Goal: Information Seeking & Learning: Check status

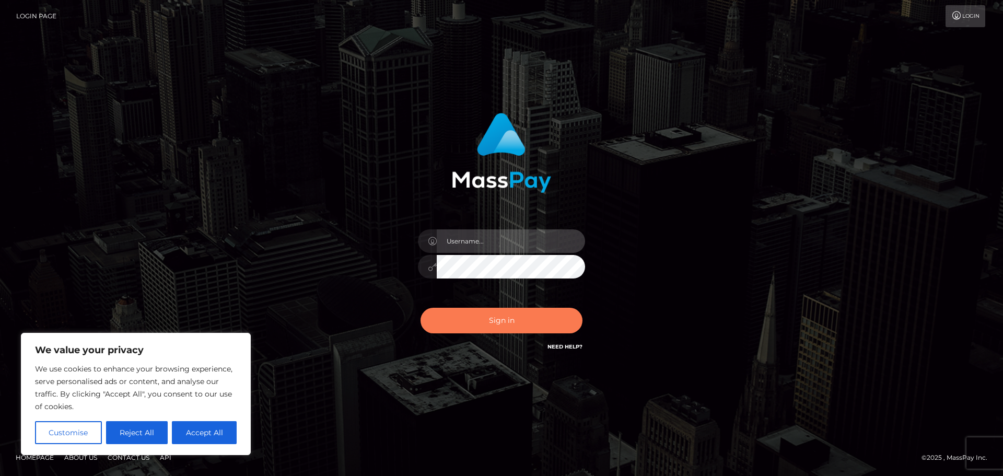
type input "hello.feetfinder"
click at [518, 327] on button "Sign in" at bounding box center [502, 321] width 162 height 26
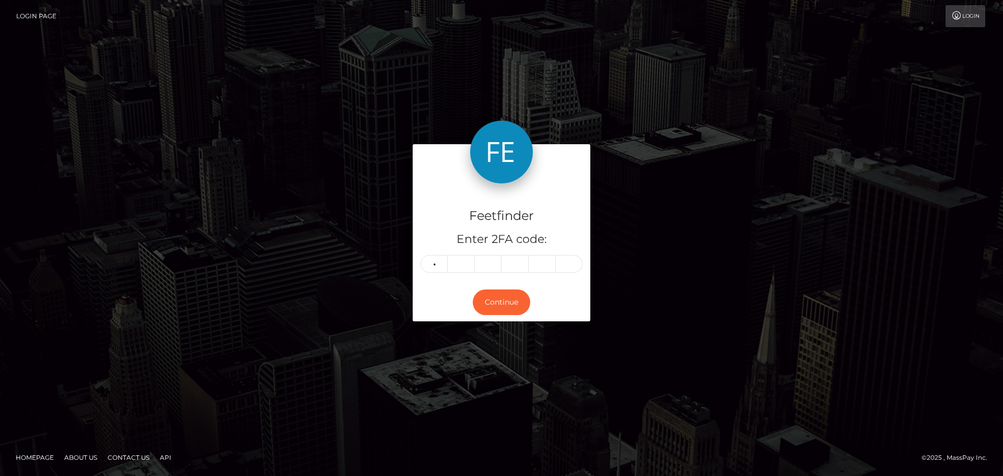
type input "7"
type input "2"
type input "5"
type input "8"
type input "7"
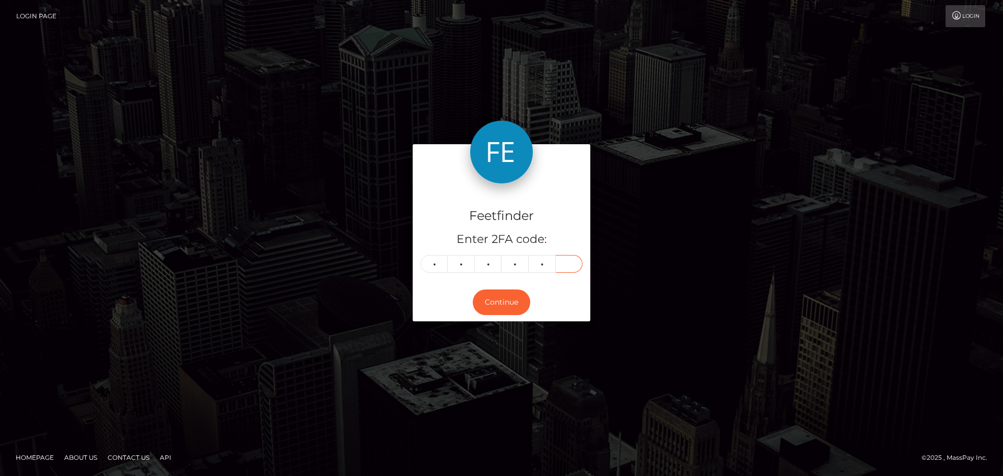
type input "2"
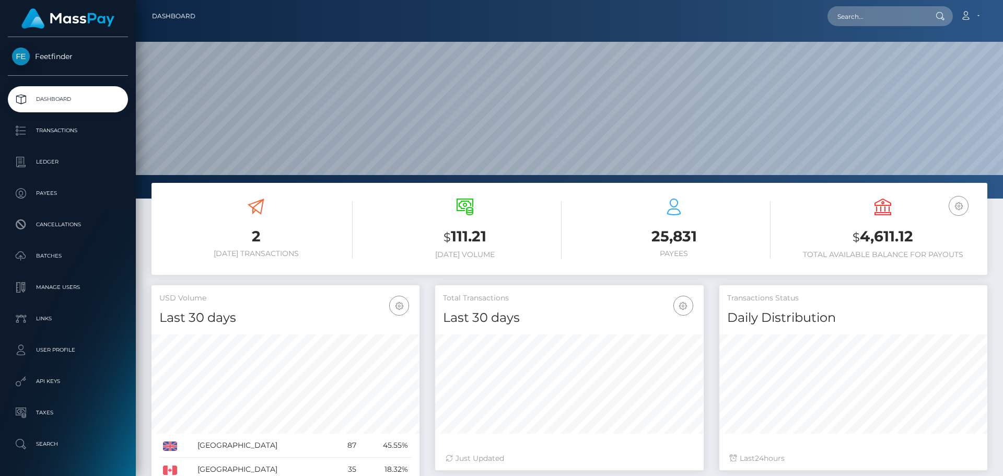
scroll to position [186, 269]
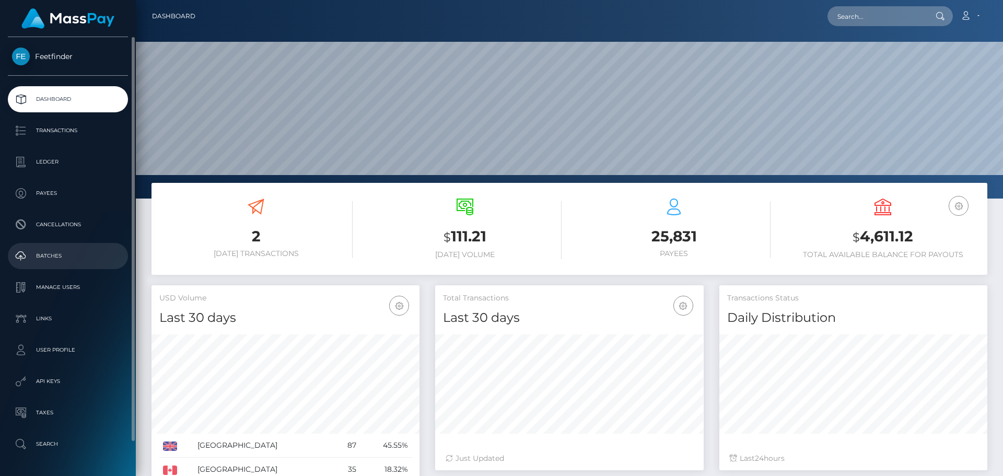
click at [51, 255] on p "Batches" at bounding box center [68, 256] width 112 height 16
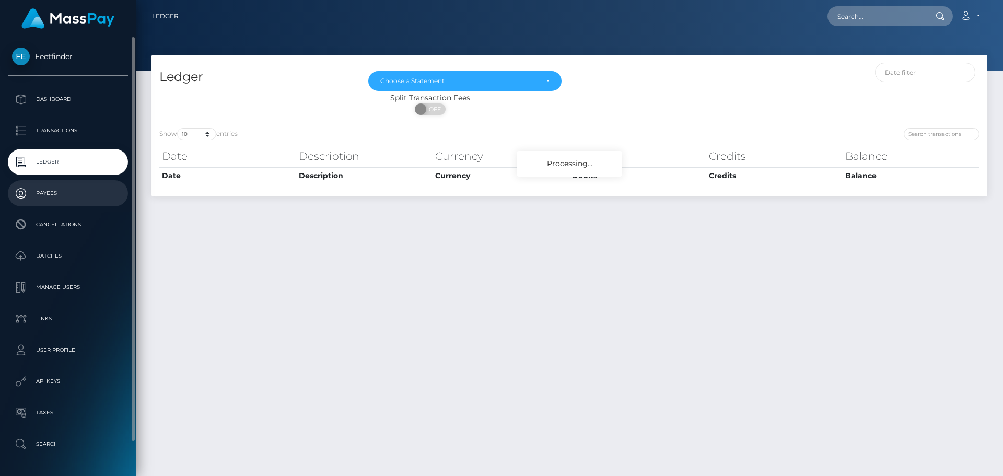
click at [59, 193] on p "Payees" at bounding box center [68, 194] width 112 height 16
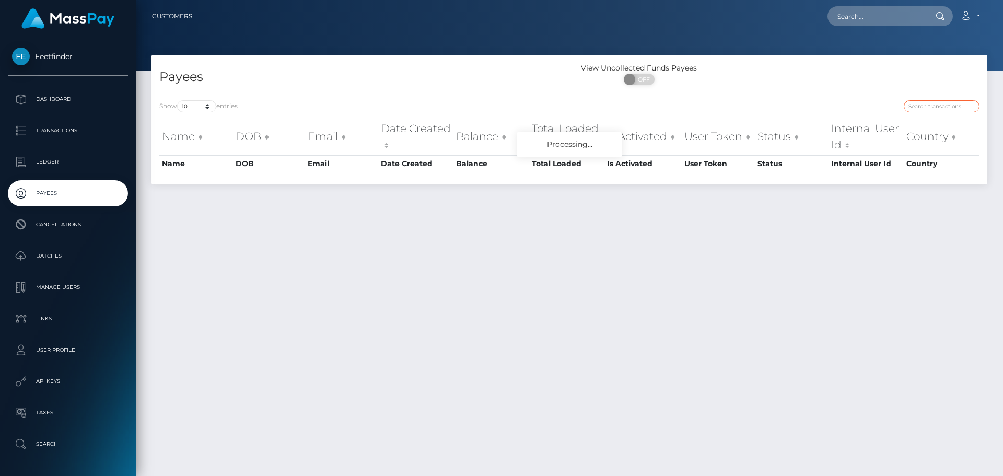
click at [943, 101] on input "search" at bounding box center [942, 106] width 76 height 12
paste input "8eaba4f9-84c2-11f0-8023-0266f44cc279"
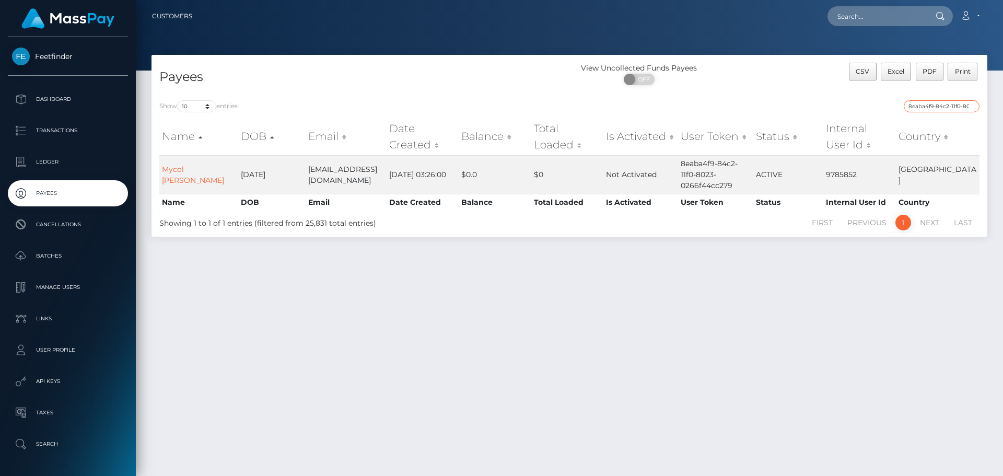
paste input "b5892401-7e13"
click at [927, 106] on input "b5892401-7e13-11f0-8023-0266f44cc279" at bounding box center [942, 106] width 76 height 12
paste input "4b089c46-8505"
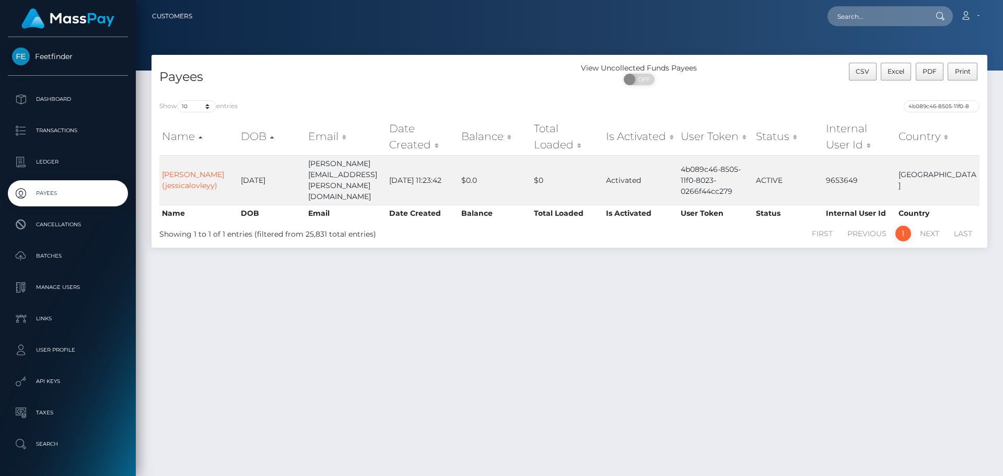
click at [926, 99] on div "Show 10 25 50 100 250 entries 4b089c46-8505-11f0-8023-0266f44cc279 Name DOB Ema…" at bounding box center [570, 169] width 836 height 155
click at [926, 107] on input "4b089c46-8505-11f0-8023-0266f44cc279" at bounding box center [942, 106] width 76 height 12
paste input "1bb4e594-8503"
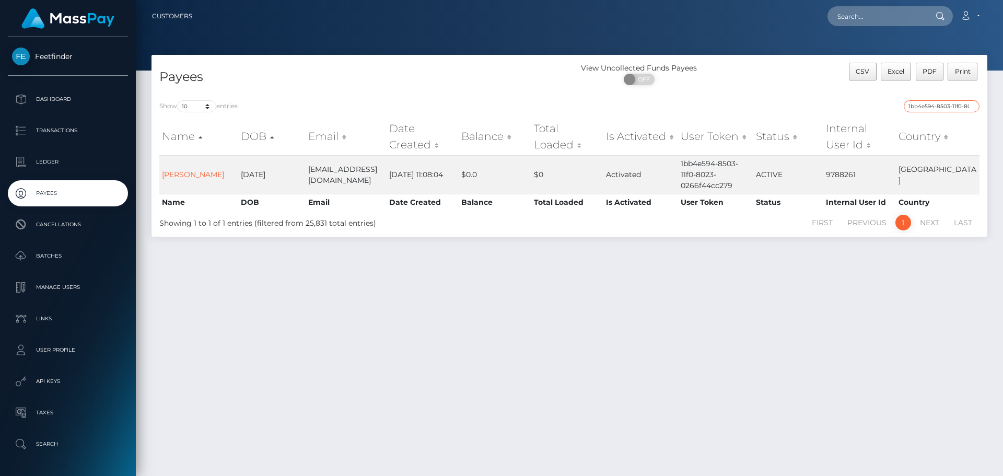
click at [926, 108] on input "1bb4e594-8503-11f0-8023-0266f44cc279" at bounding box center [942, 106] width 76 height 12
paste input "ebe56fba-858a"
click at [932, 104] on input "ebe56fba-858a-11f0-8023-0266f44cc279" at bounding box center [942, 106] width 76 height 12
paste input "ce4b053d-801e"
click at [923, 101] on input "ce4b053d-801e-11f0-8023-0266f44cc279" at bounding box center [942, 106] width 76 height 12
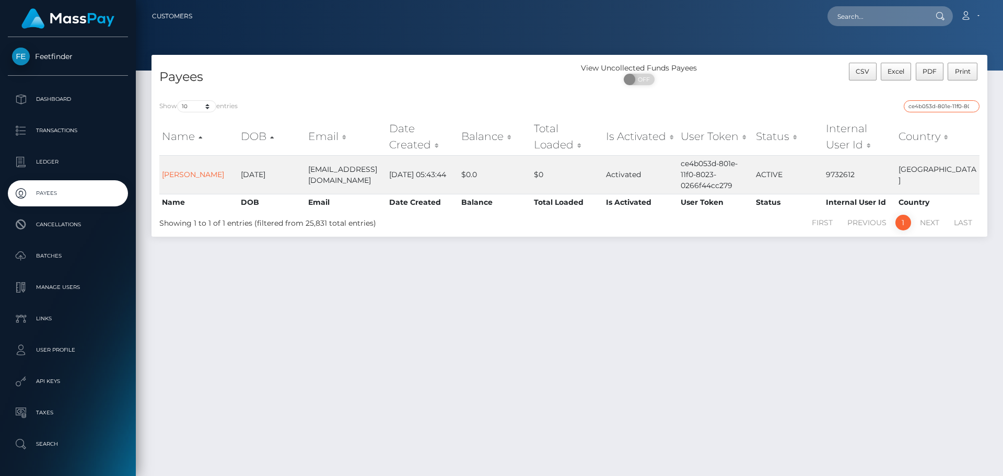
paste input "113af655-7298-11f0-87f1"
click at [920, 101] on input "113af655-7298-11f0-87f1-0266f44cc279" at bounding box center [942, 106] width 76 height 12
paste input "a0ccd205-7e64-11f0-8023"
drag, startPoint x: 935, startPoint y: 103, endPoint x: 933, endPoint y: 110, distance: 7.1
click at [933, 110] on input "a0ccd205-7e64-11f0-8023-0266f44cc279" at bounding box center [942, 106] width 76 height 12
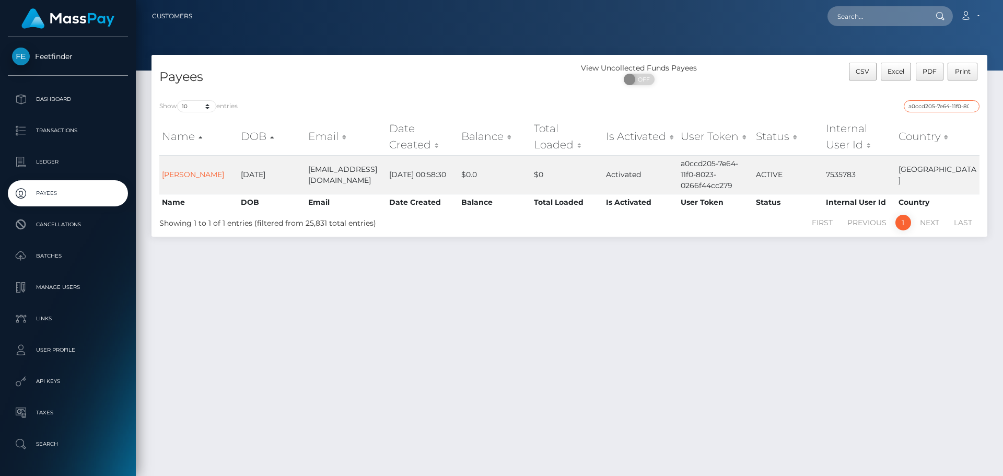
paste input "bfad2c64-8284-11f0-8023-0266f44cc279"
paste input "search"
click at [930, 104] on input "bfad2c64-8284-11f0-8023-0266f44cc279" at bounding box center [942, 106] width 76 height 12
paste input "e5d07e1d-84fb"
click at [934, 105] on input "e5d07e1d-84fb-11f0-8023-0266f44cc279" at bounding box center [942, 106] width 76 height 12
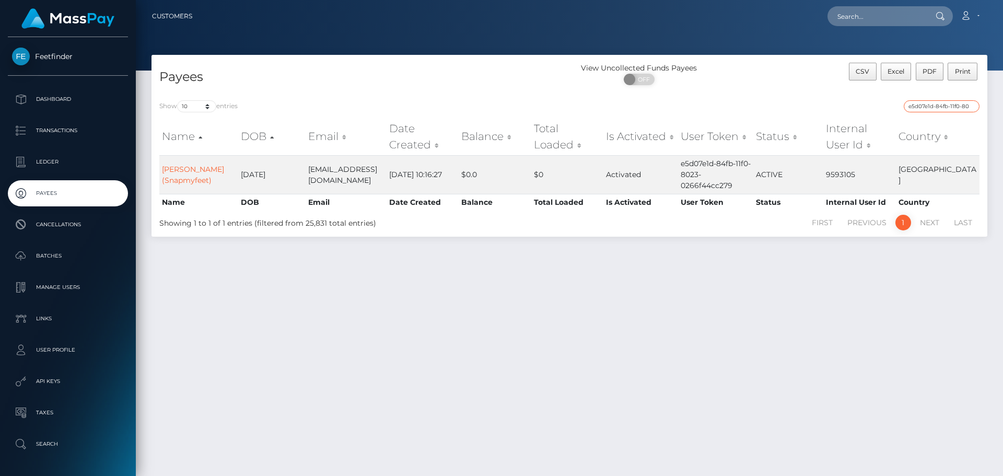
paste input "9ba1b58-7a1e"
click at [916, 108] on input "e9ba1b58-7a1e-11f0-8023-0266f44cc279" at bounding box center [942, 106] width 76 height 12
paste input "2e5667b6-5f68-11f0-b1fb-02a8c2768cb"
click at [920, 102] on input "2e5667b6-5f68-11f0-b1fb-02a8c2768cb9" at bounding box center [942, 106] width 76 height 12
paste input "6249c9d9-6e42-11f0-87f1-0266f44cc27"
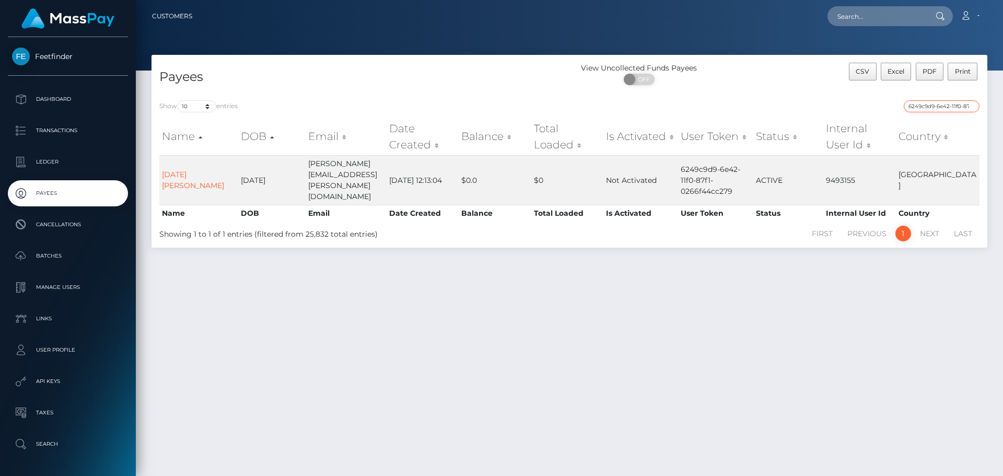
click at [944, 109] on input "6249c9d9-6e42-11f0-87f1-0266f44cc279" at bounding box center [942, 106] width 76 height 12
paste input "f843629c-79e3-11f0-9703"
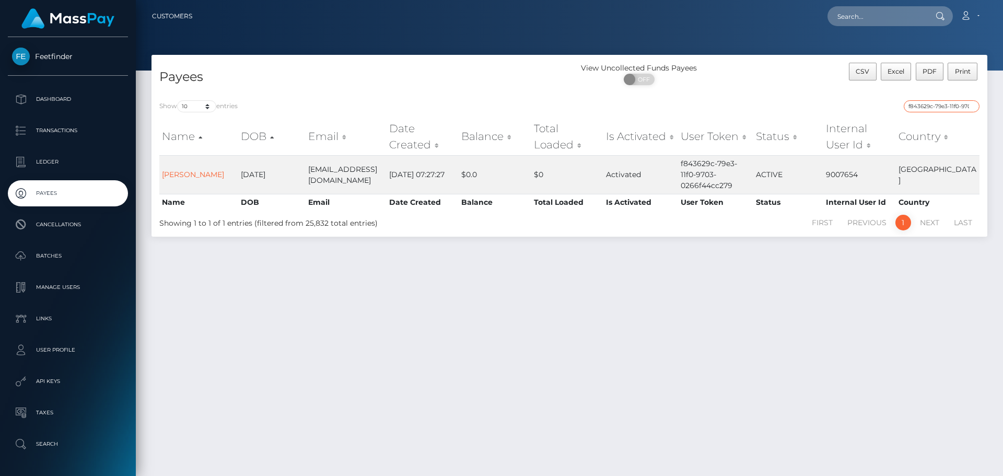
click at [933, 103] on input "f843629c-79e3-11f0-9703-0266f44cc279" at bounding box center [942, 106] width 76 height 12
paste input "2b965a8d-777c"
click at [926, 110] on input "2b965a8d-777c-11f0-9703-0266f44cc279" at bounding box center [942, 106] width 76 height 12
paste input "bb3cdc88-62dc-11f0-b1fb-02a8c2768cb"
click at [928, 104] on input "bb3cdc88-62dc-11f0-b1fb-02a8c2768cb9" at bounding box center [942, 106] width 76 height 12
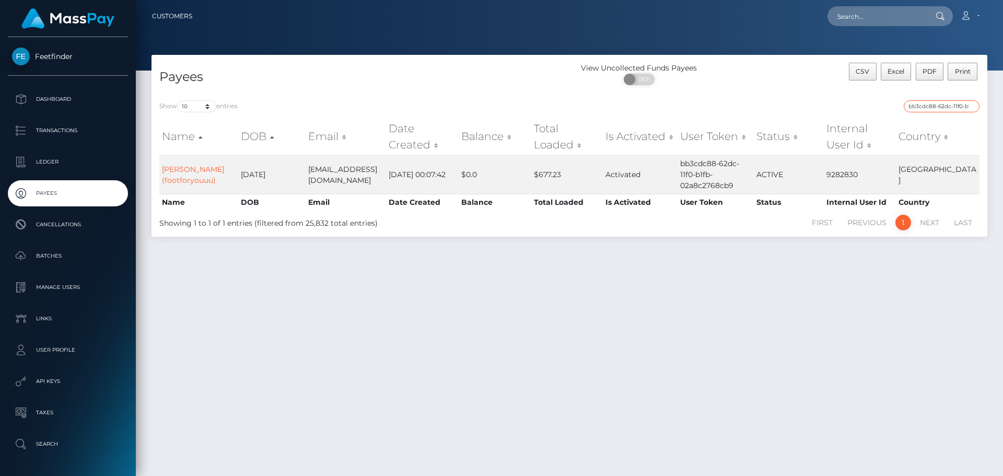
paste input "2a6a22fa-7bb7-11f0-8023-0266f44cc27"
type input "2a6a22fa-7bb7-11f0-8023-0266f44cc279"
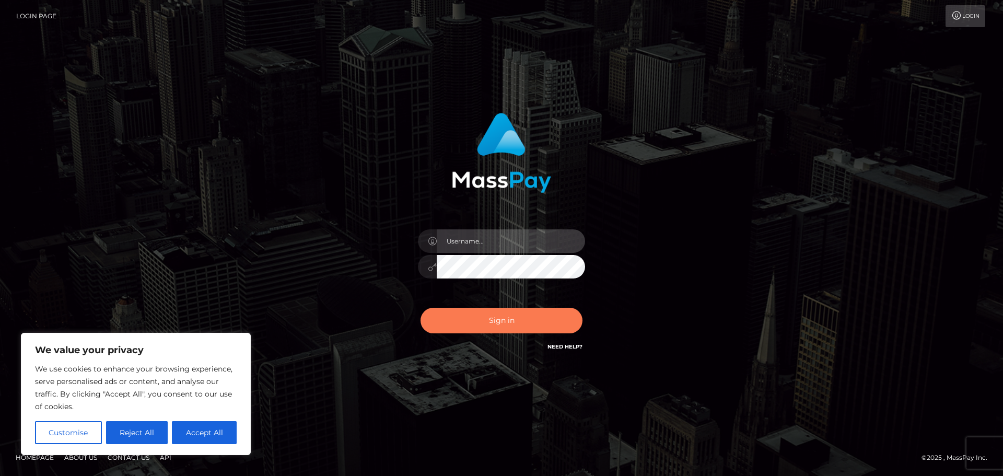
type input "hello.feetfinder"
click at [501, 317] on button "Sign in" at bounding box center [502, 321] width 162 height 26
type input "hello.feetfinder"
click at [501, 317] on button "Sign in" at bounding box center [502, 321] width 162 height 26
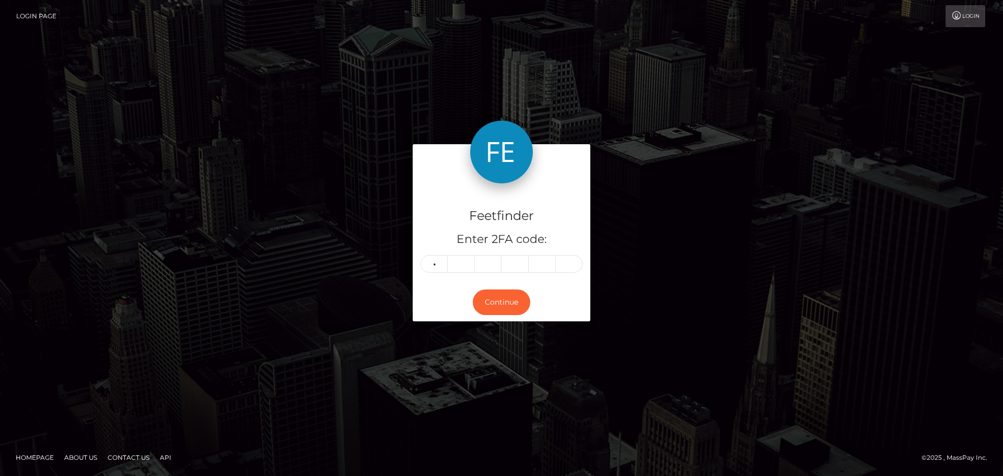
type input "4"
type input "9"
type input "4"
type input "6"
type input "7"
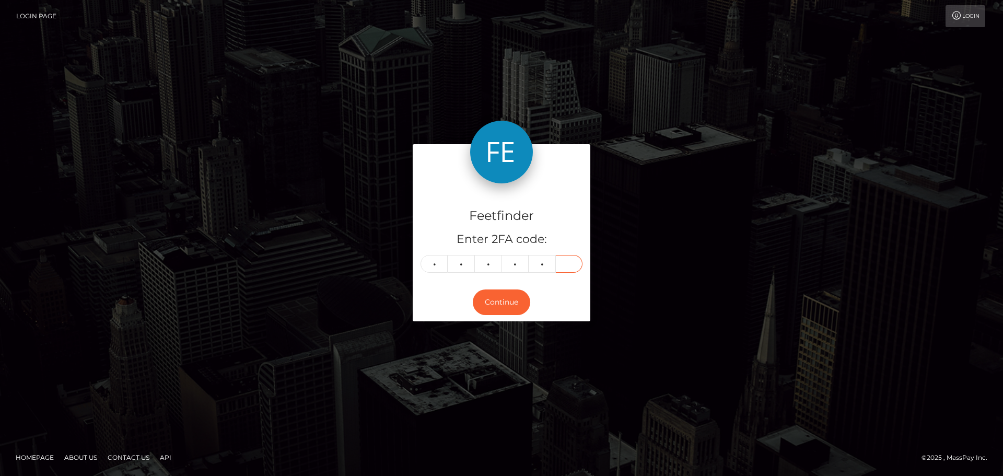
type input "1"
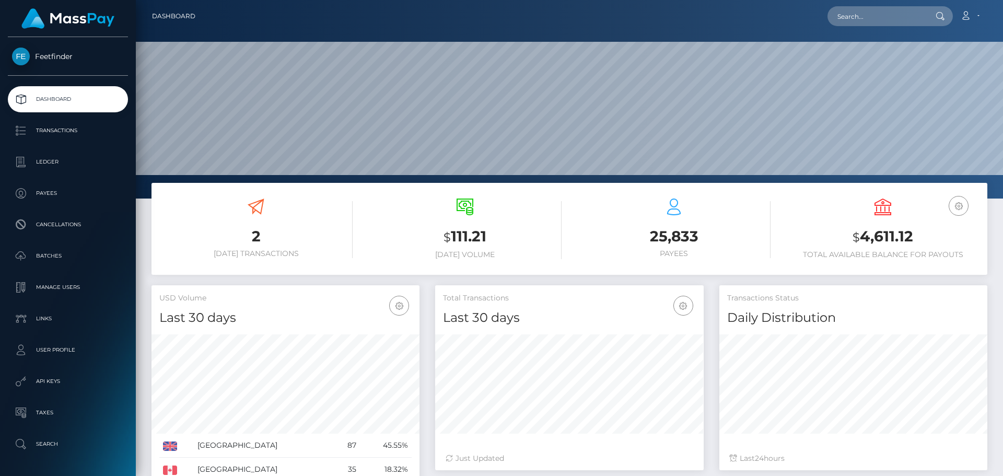
scroll to position [186, 269]
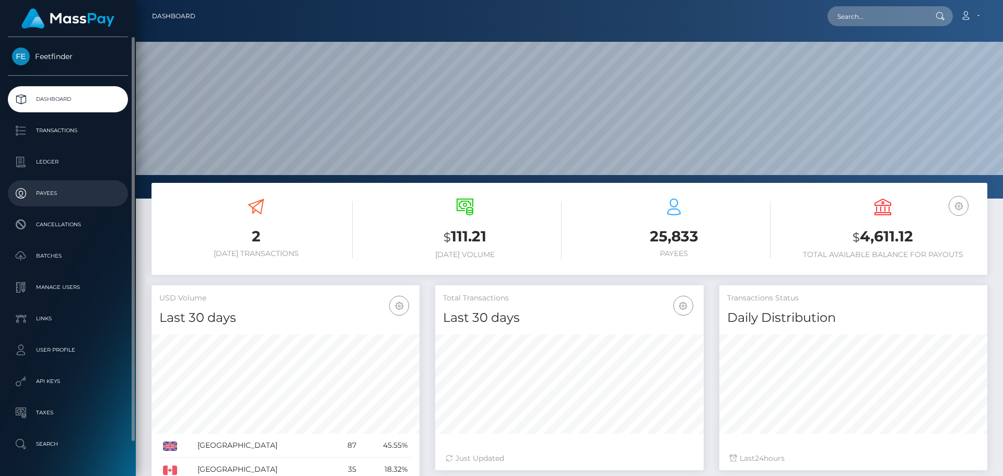
click at [68, 193] on p "Payees" at bounding box center [68, 194] width 112 height 16
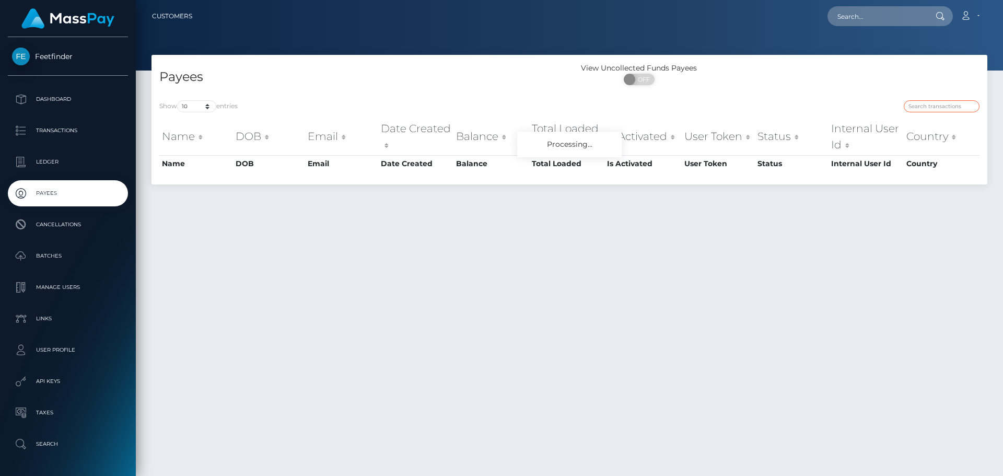
click at [934, 106] on input "search" at bounding box center [942, 106] width 76 height 12
paste input "bb3cdc88-62dc-11f0-b1fb-02a8c2768cb9"
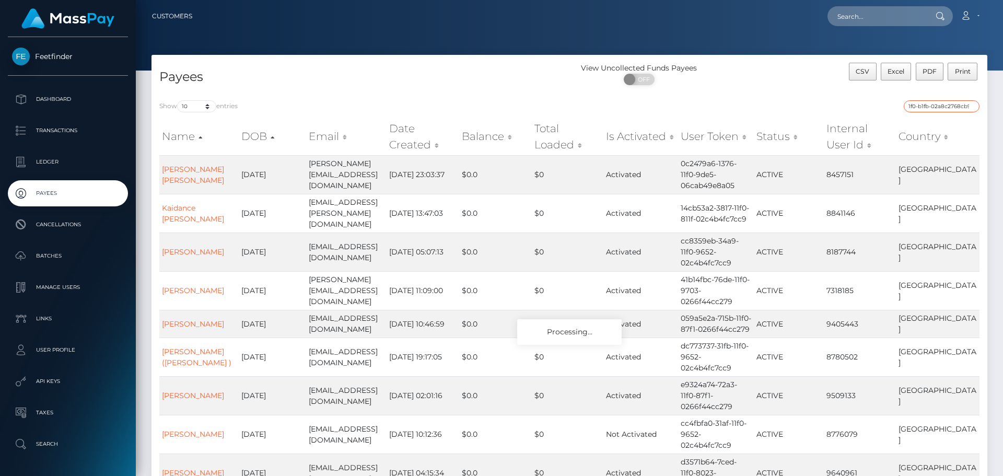
click at [922, 105] on input "bb3cdc88-62dc-11f0-b1fb-02a8c2768cb9" at bounding box center [942, 106] width 76 height 12
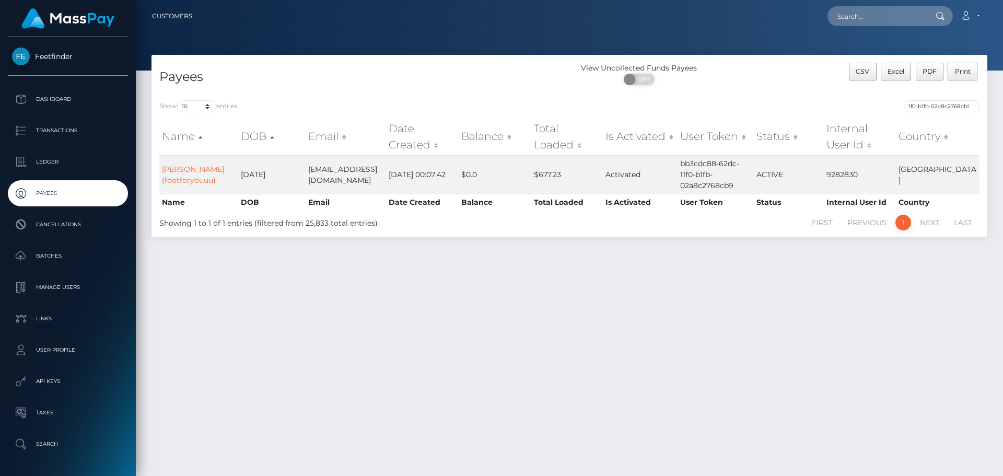
scroll to position [0, 0]
click at [960, 108] on input "bb3cdc88-62dc-11f0-b1fb-02a8c2768cb9" at bounding box center [942, 106] width 76 height 12
paste input "3bd1f245-83cf-11f0-8023-0266f44cc27"
click at [956, 108] on input "3bd1f245-83cf-11f0-8023-0266f44cc279" at bounding box center [942, 106] width 76 height 12
paste input "afb2c72b-835c"
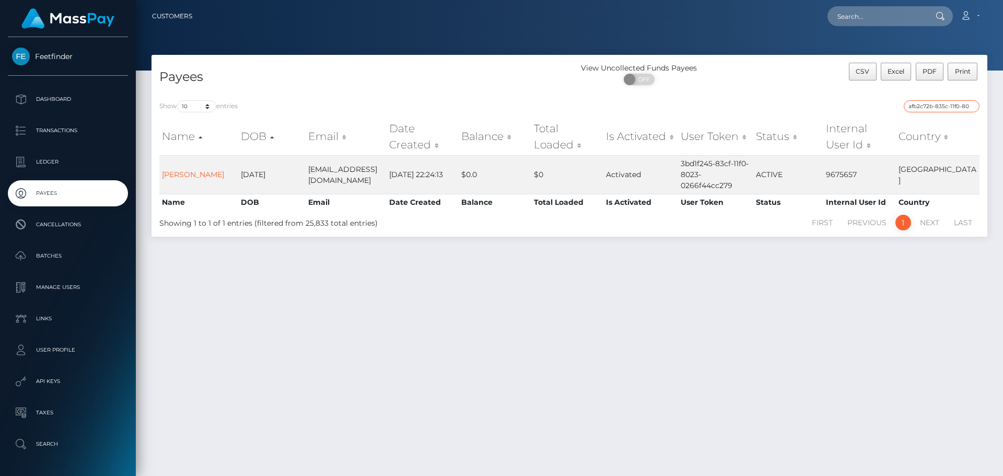
scroll to position [0, 45]
type input "afb2c72b-835c-11f0-8023-0266f44cc279"
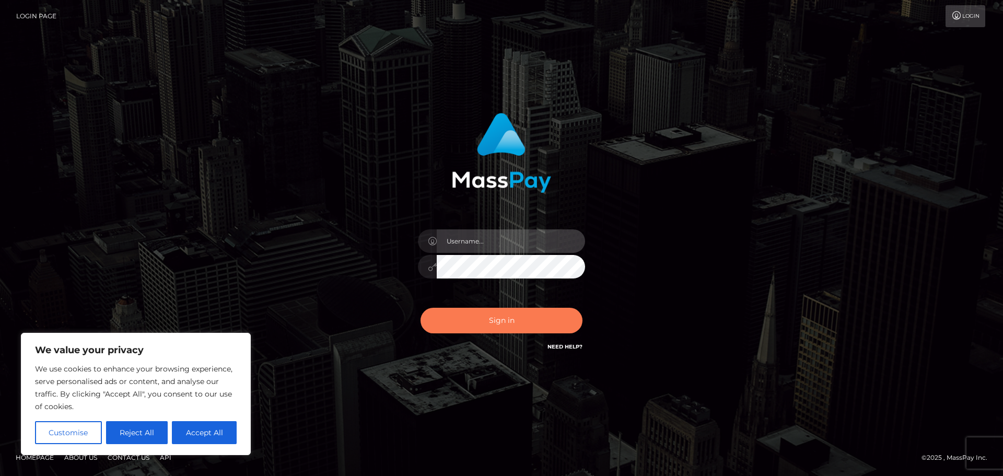
type input "hello.feetfinder"
click at [496, 320] on button "Sign in" at bounding box center [502, 321] width 162 height 26
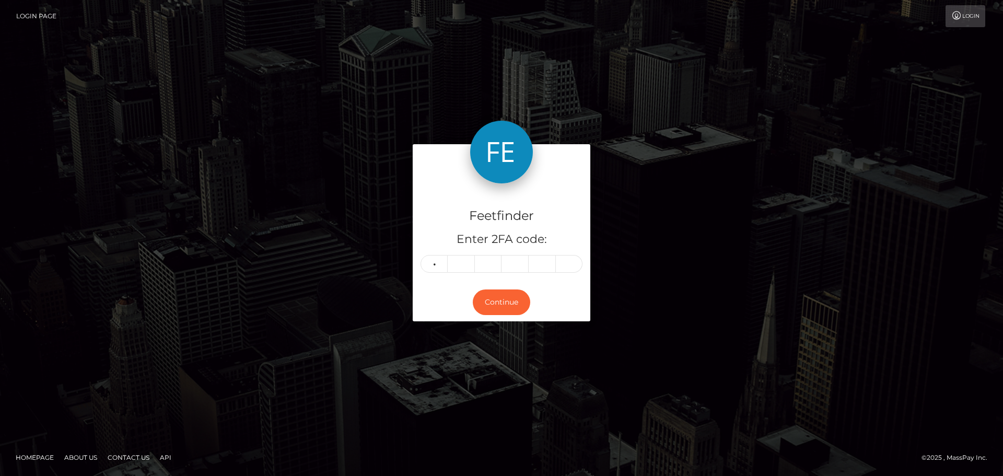
type input "6"
type input "8"
type input "2"
type input "8"
type input "9"
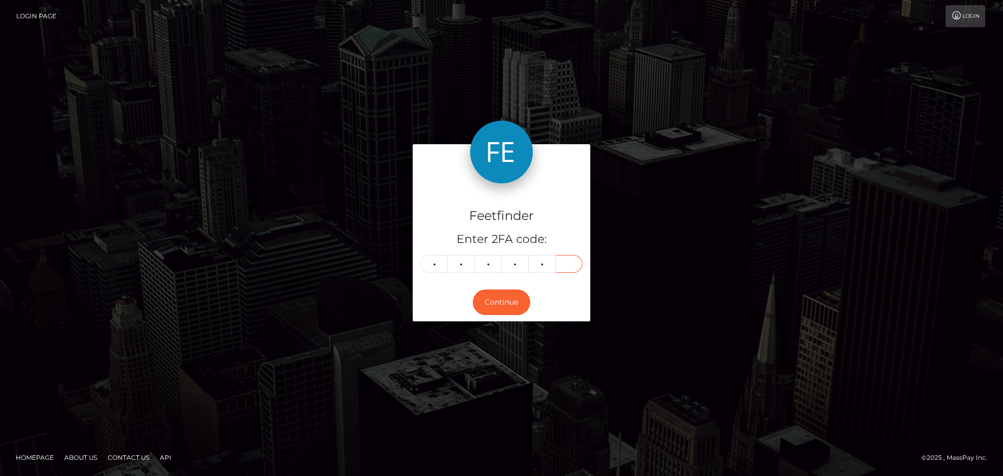
type input "3"
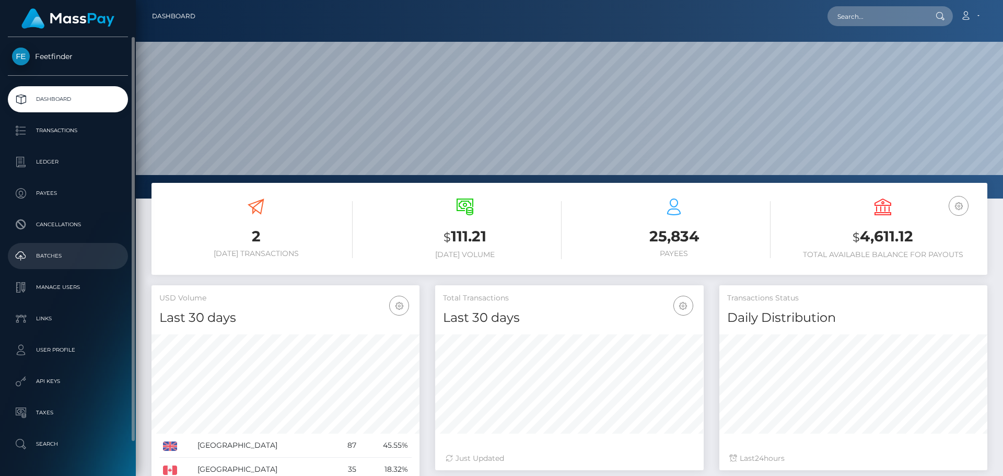
scroll to position [36, 0]
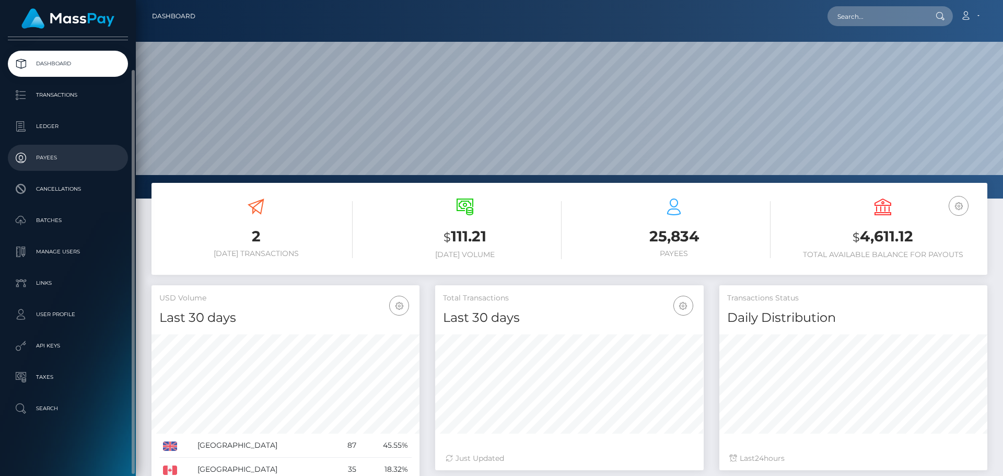
click at [65, 161] on p "Payees" at bounding box center [68, 158] width 112 height 16
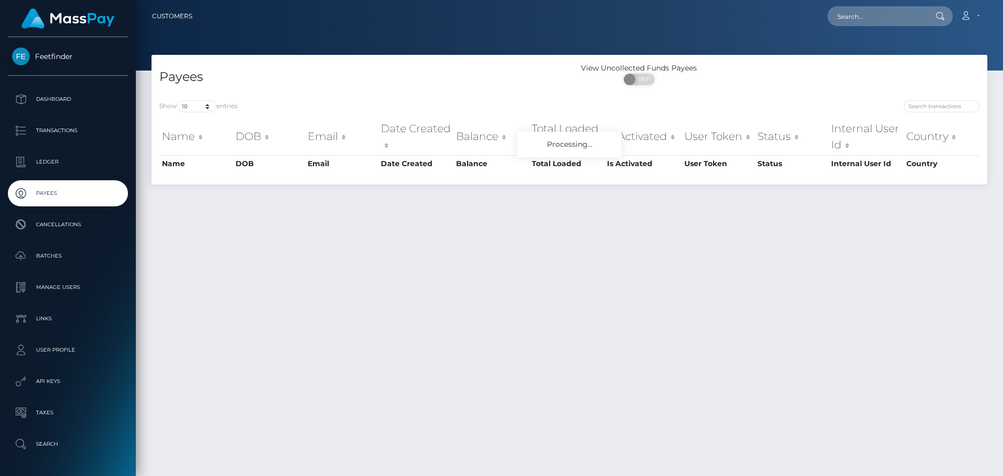
drag, startPoint x: 919, startPoint y: 98, endPoint x: 924, endPoint y: 99, distance: 5.8
click at [924, 99] on div "Show 10 25 50 100 250 entries Name DOB Email Date Created Balance Total Loaded …" at bounding box center [570, 138] width 836 height 92
click at [928, 105] on input "search" at bounding box center [942, 106] width 76 height 12
paste input "1c98f8a6-778a-11f0-9703-0266f44cc279"
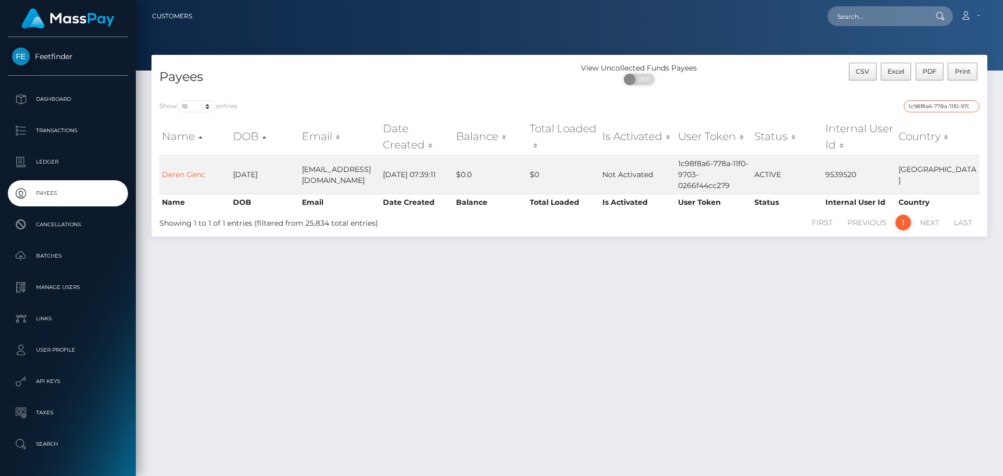
click at [938, 108] on input "1c98f8a6-778a-11f0-9703-0266f44cc279" at bounding box center [942, 106] width 76 height 12
paste input "ec3ea0dd-5a73-11f0-b1fb-02a8c2768cb"
type input "ec3ea0dd-5a73-11f0-b1fb-02a8c2768cb9"
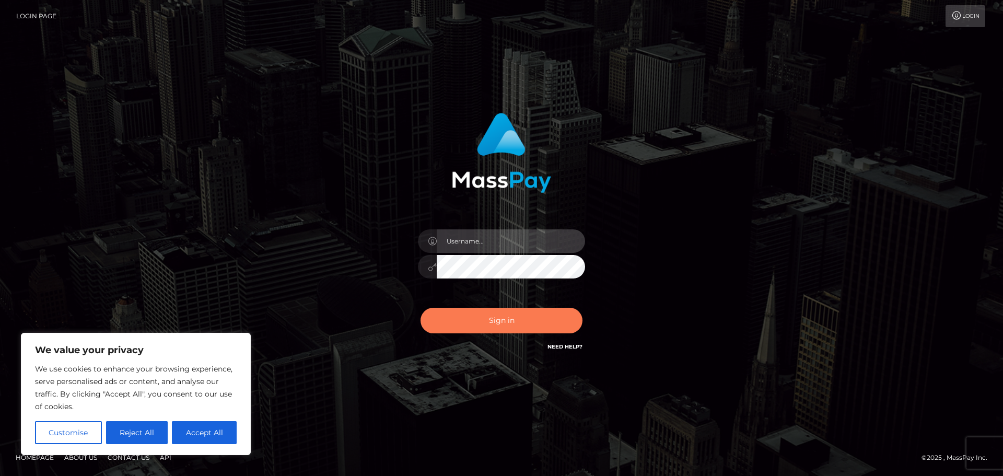
type input "hello.feetfinder"
click at [536, 323] on button "Sign in" at bounding box center [502, 321] width 162 height 26
type input "hello.feetfinder"
click at [536, 323] on button "Sign in" at bounding box center [502, 321] width 162 height 26
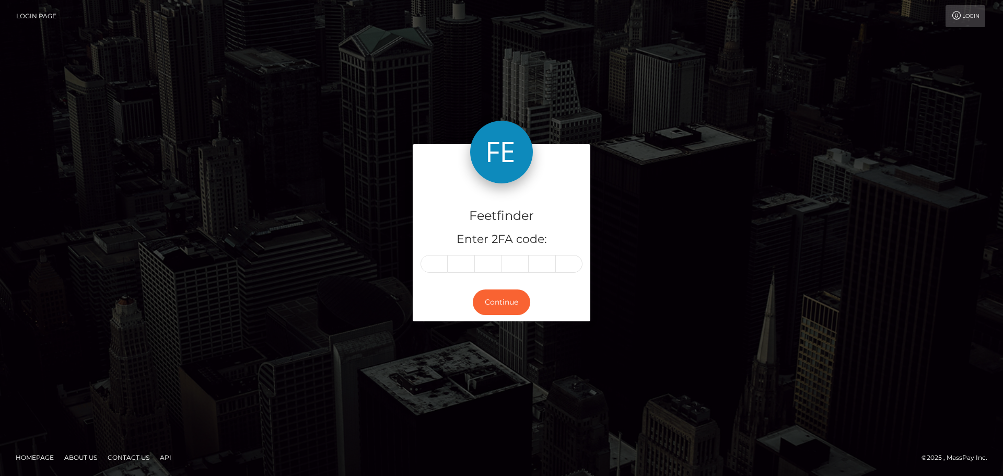
click at [513, 273] on div "Feetfinder Enter 2FA code:" at bounding box center [502, 233] width 178 height 100
click at [522, 264] on input "text" at bounding box center [515, 264] width 27 height 18
click at [431, 266] on input "text" at bounding box center [434, 264] width 27 height 18
type input "5"
type input "4"
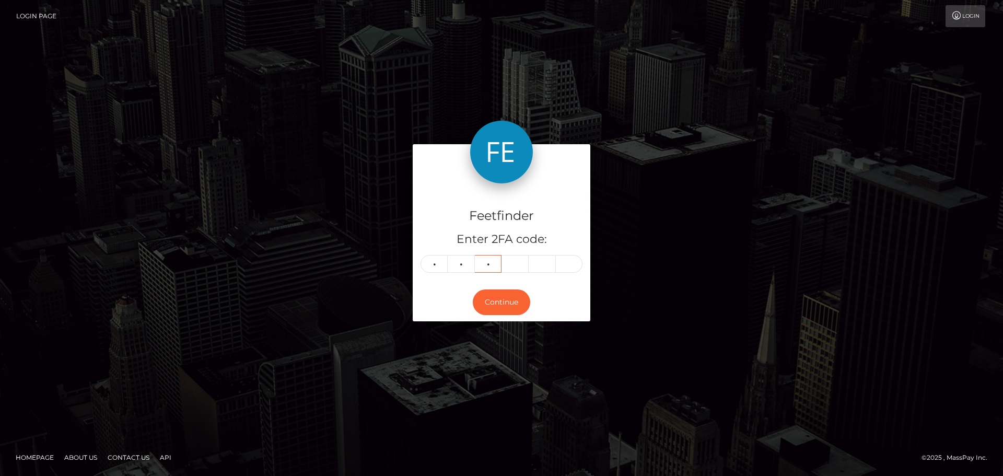
type input "4"
type input "1"
type input "8"
click at [507, 293] on button "Continue" at bounding box center [501, 303] width 57 height 26
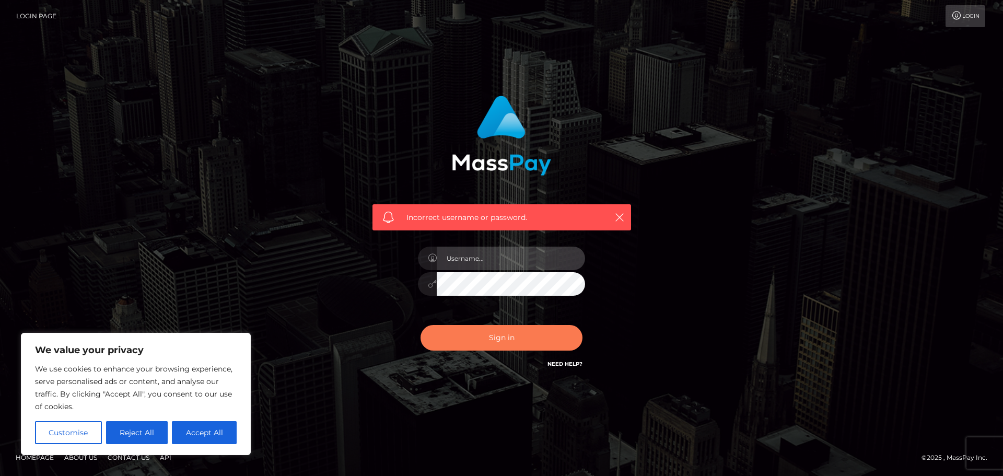
type input "hello.feetfinder"
click at [515, 339] on button "Sign in" at bounding box center [502, 338] width 162 height 26
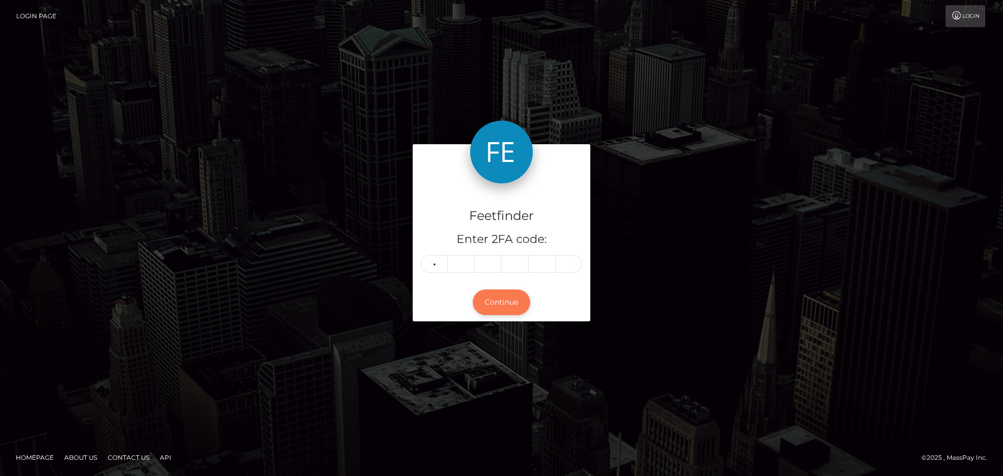
type input "5"
type input "4"
type input "1"
type input "8"
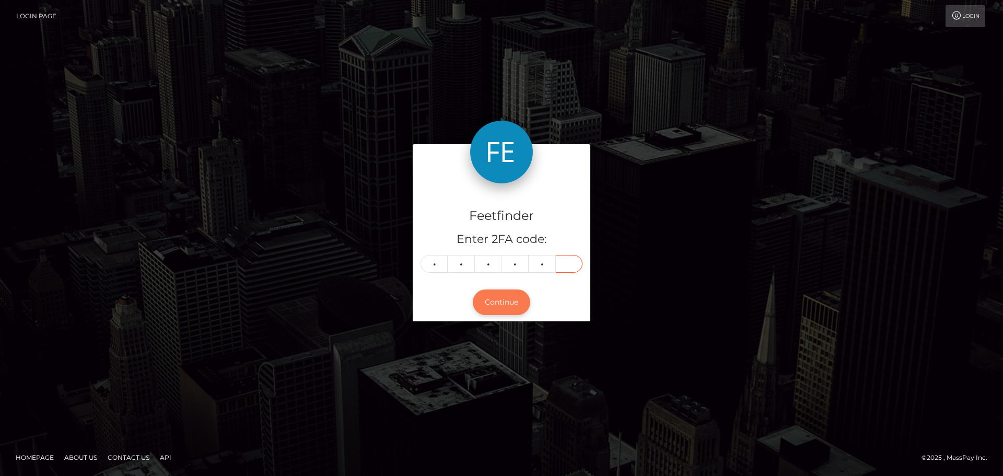
type input "9"
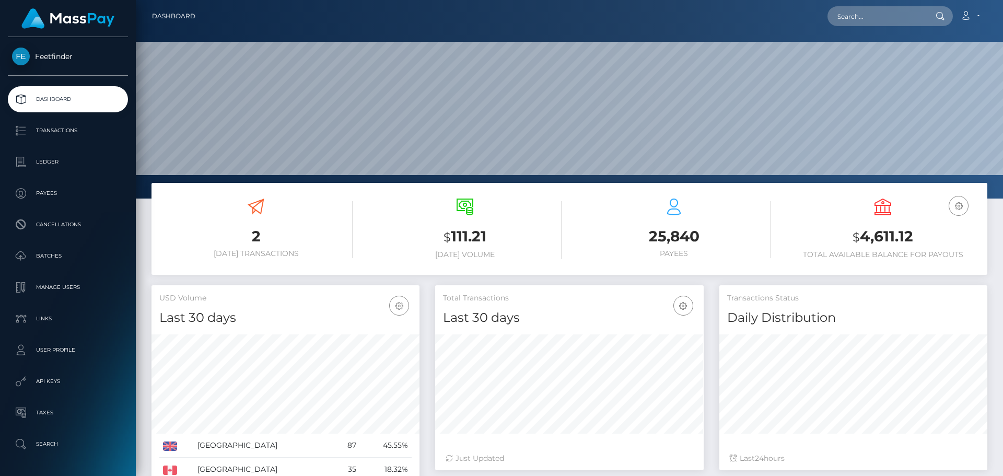
scroll to position [186, 269]
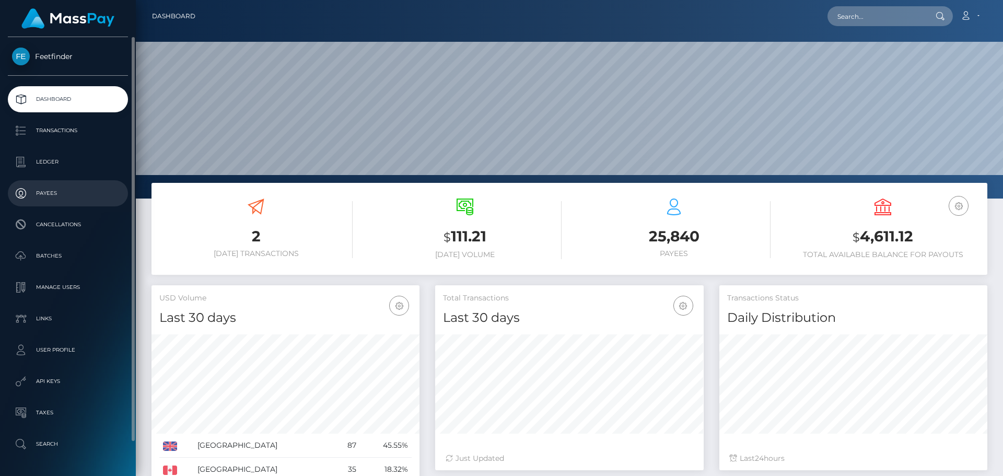
click at [56, 191] on p "Payees" at bounding box center [68, 194] width 112 height 16
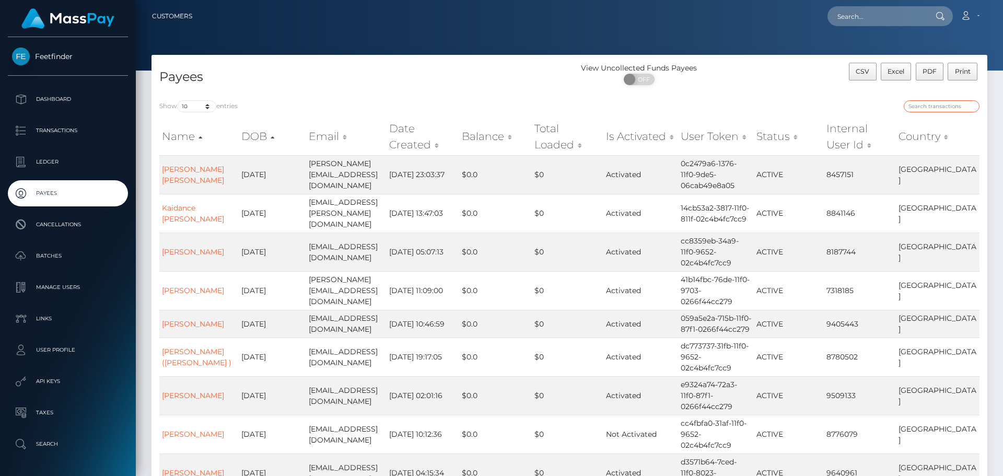
click at [941, 110] on input "search" at bounding box center [942, 106] width 76 height 12
paste input "62e85b84-827f-11f0-8023-0266f44cc279"
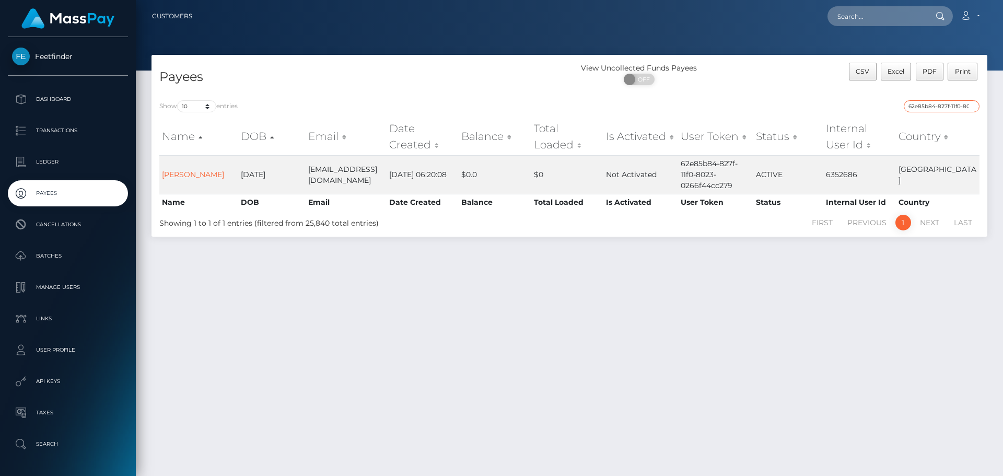
click at [933, 108] on input "62e85b84-827f-11f0-8023-0266f44cc279" at bounding box center [942, 106] width 76 height 12
click at [944, 107] on input "62e85b84-827f-11f0-8023-0266f44cc279" at bounding box center [942, 106] width 76 height 12
paste input "3815ee1c-8468-11f0-8023-0266f44cc279"
paste input "3815ee1c-8468"
click at [950, 103] on input "3815ee1c-8468-11f0-8023-0266f44cc279" at bounding box center [942, 106] width 76 height 12
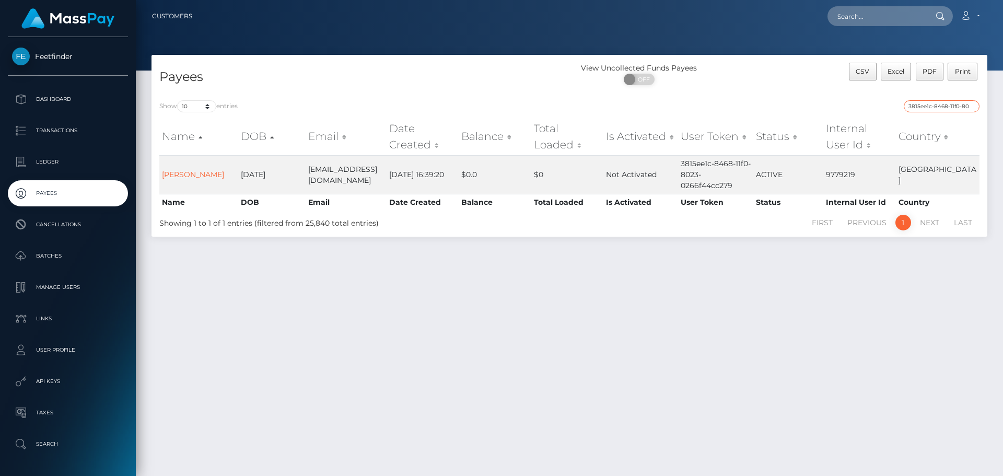
paste input "ef683032-7d63"
click at [941, 106] on input "ef683032-7d63-11f0-8023-0266f44cc279" at bounding box center [942, 106] width 76 height 12
paste input "d9d084f7-7f71"
type input "d9d084f7-7f71-11f0-8023-0266f44cc279"
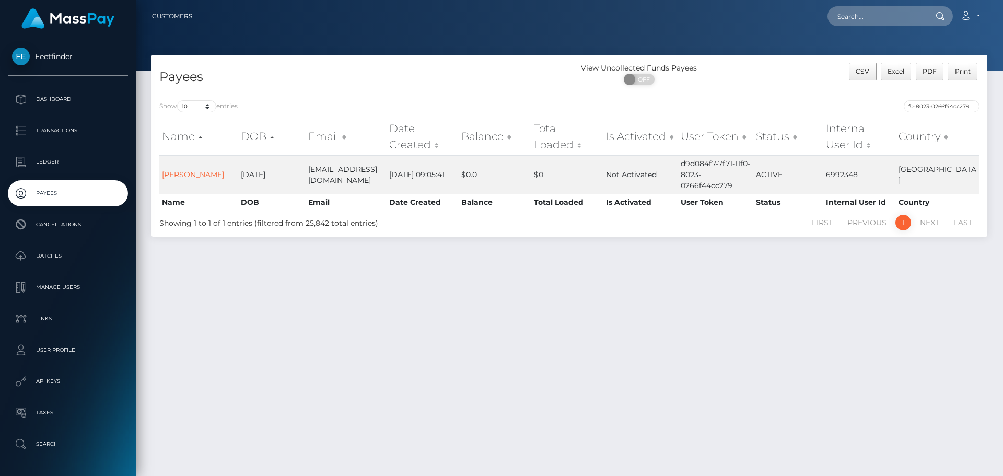
scroll to position [0, 0]
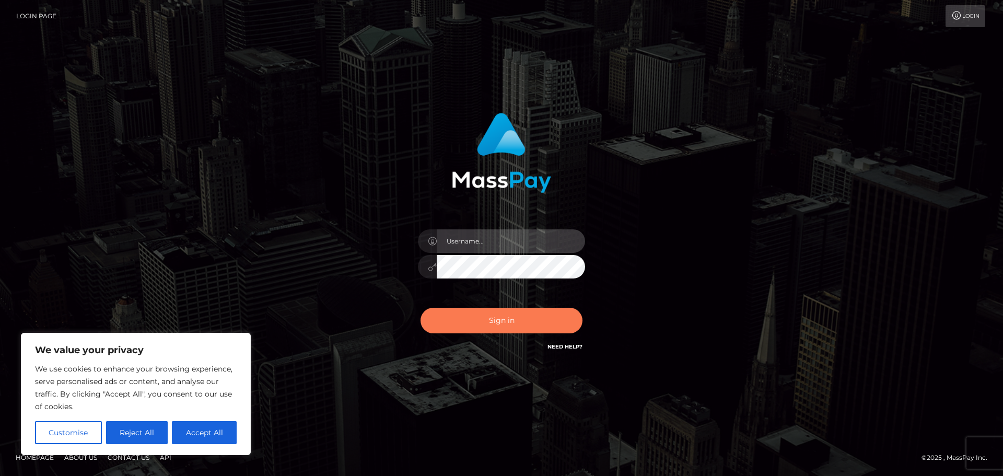
type input "hello.feetfinder"
click at [507, 322] on button "Sign in" at bounding box center [502, 321] width 162 height 26
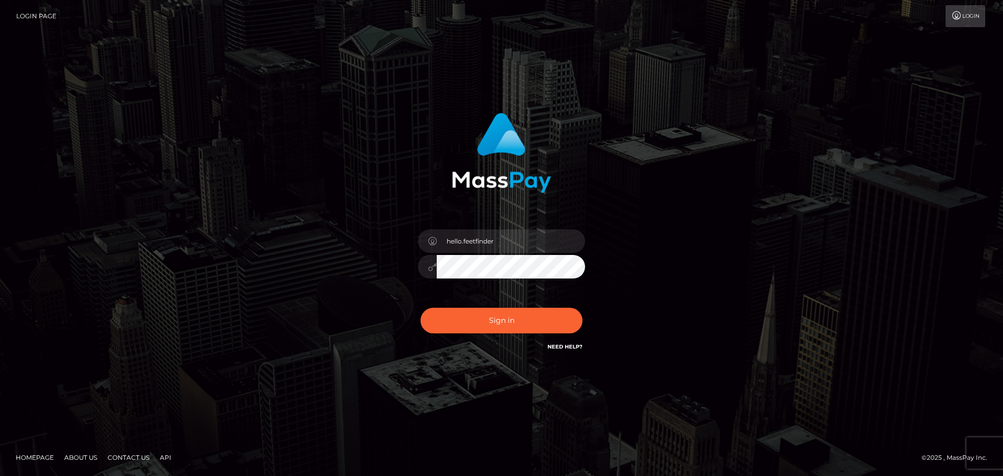
click at [501, 316] on button "Sign in" at bounding box center [502, 321] width 162 height 26
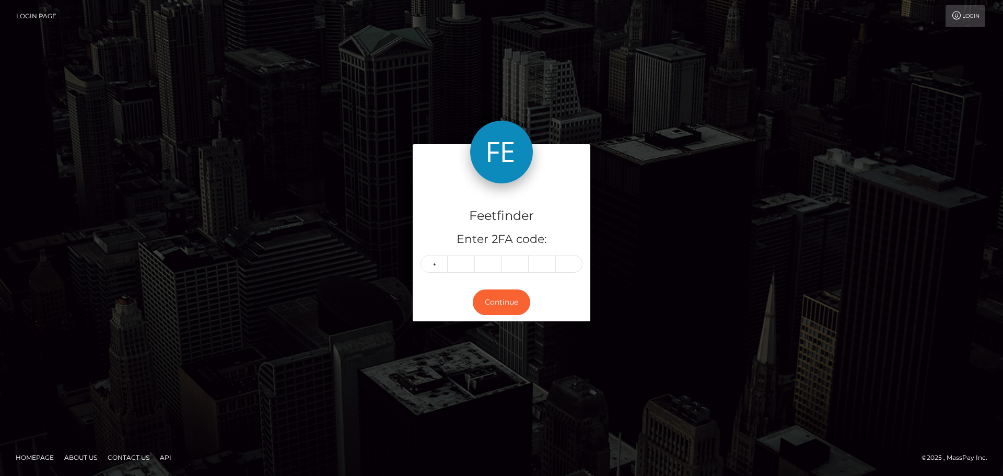
type input "7"
type input "0"
type input "4"
type input "2"
type input "4"
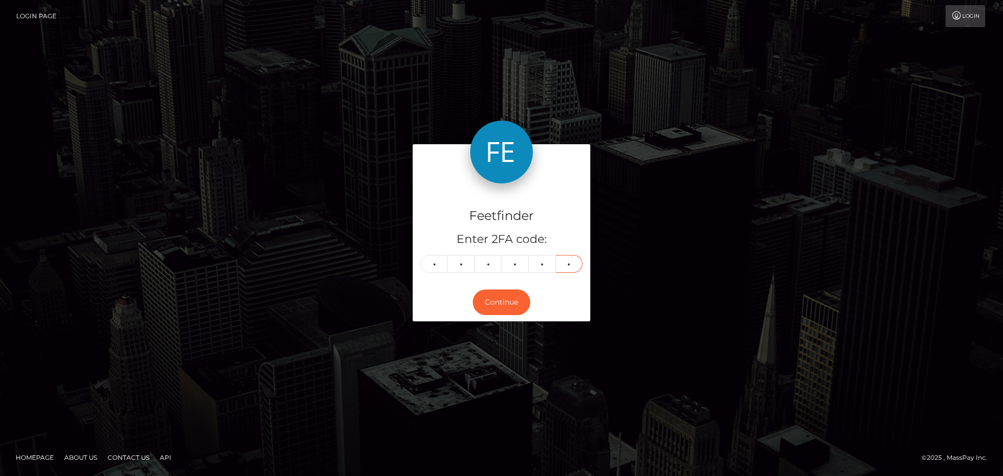
type input "5"
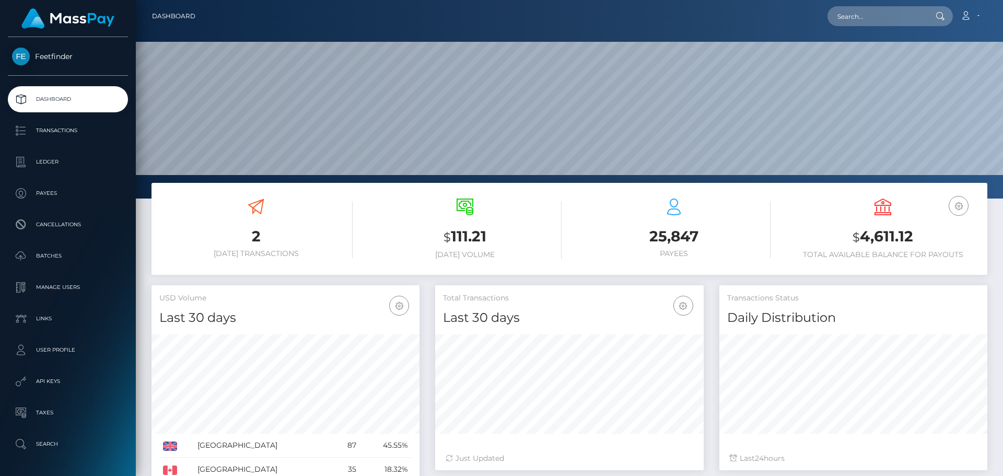
scroll to position [186, 269]
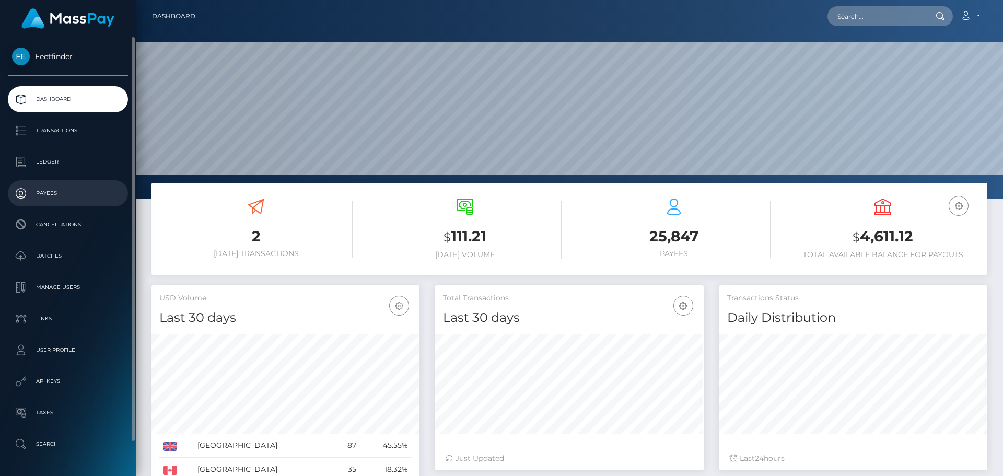
click at [57, 193] on p "Payees" at bounding box center [68, 194] width 112 height 16
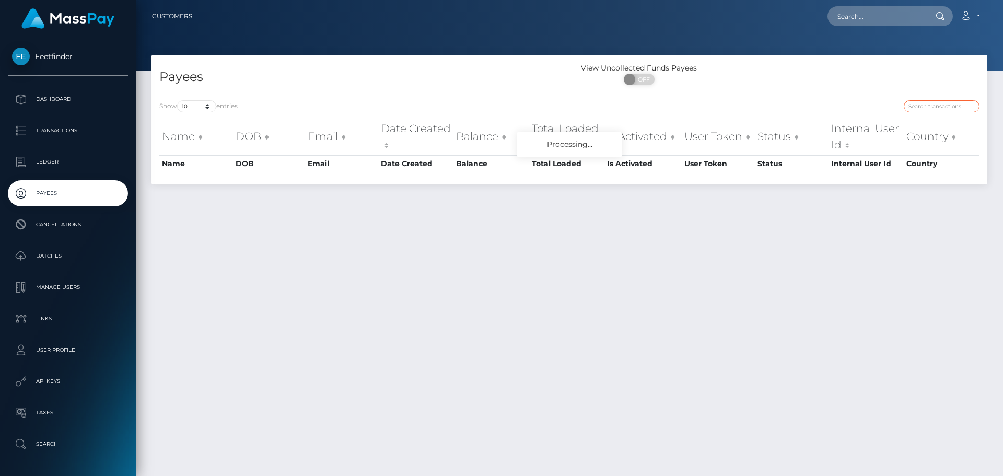
click at [937, 103] on input "search" at bounding box center [942, 106] width 76 height 12
paste input "8eaba4f9-84c2-11f0-8023-0266f44cc279"
type input "8eaba4f9-84c2-11f0-8023-0266f44cc279"
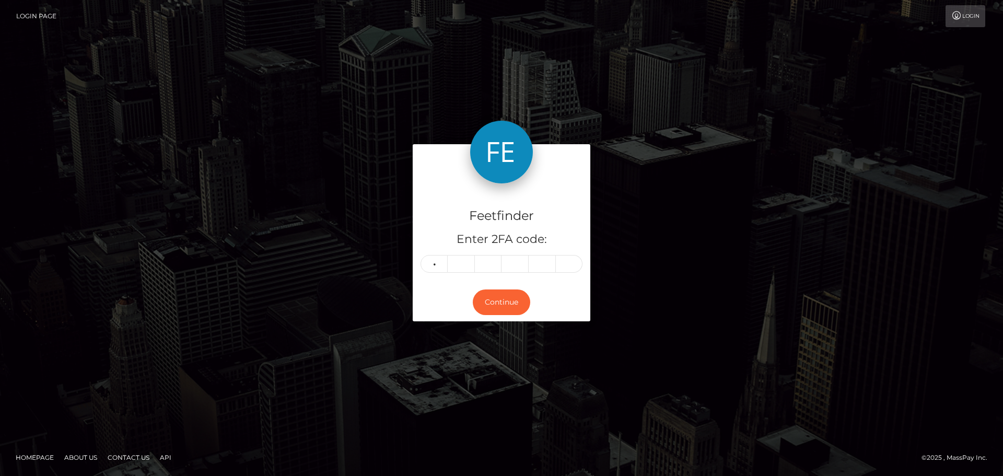
type input "9"
type input "7"
type input "3"
type input "8"
type input "2"
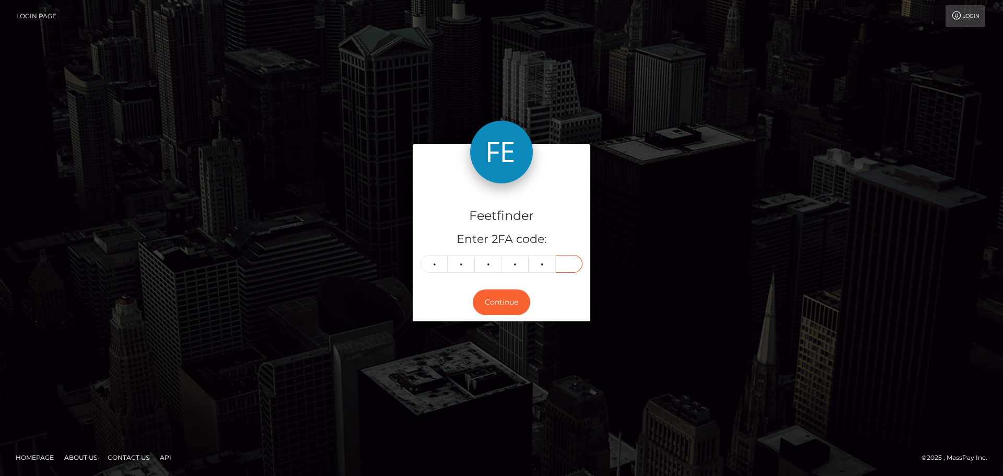
type input "8"
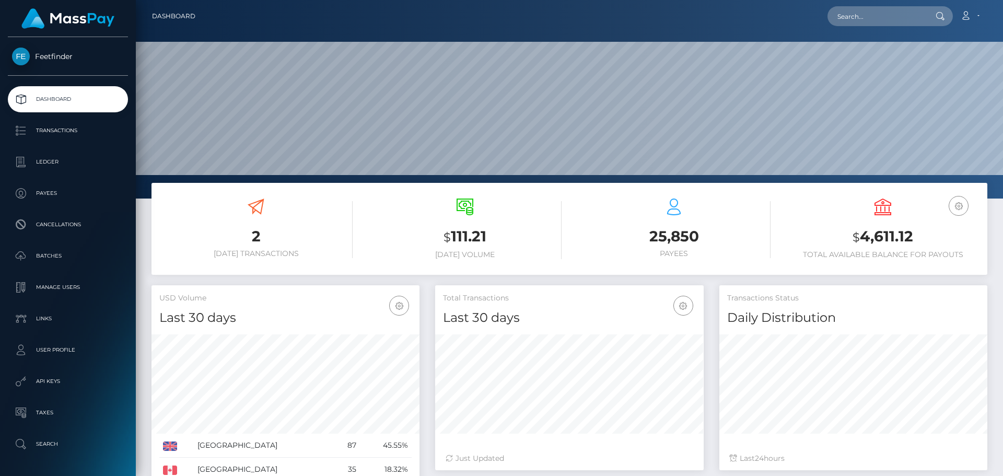
scroll to position [186, 269]
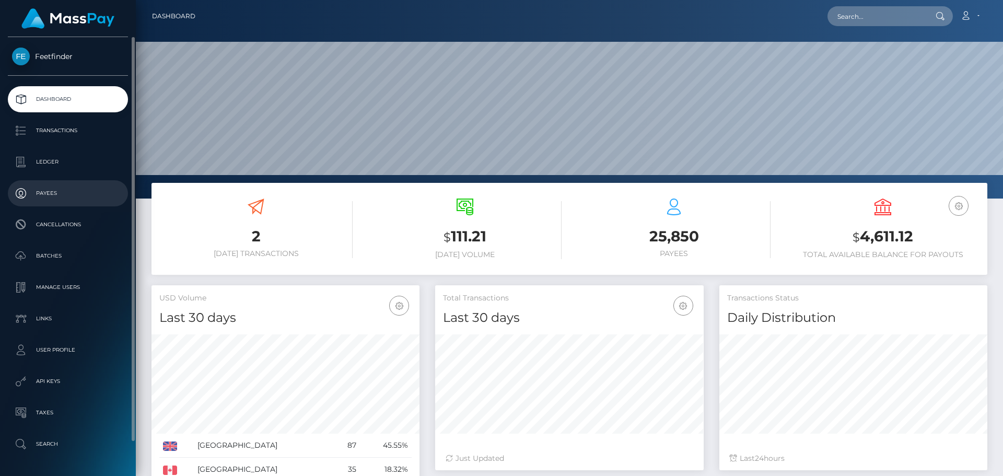
click at [42, 189] on p "Payees" at bounding box center [68, 194] width 112 height 16
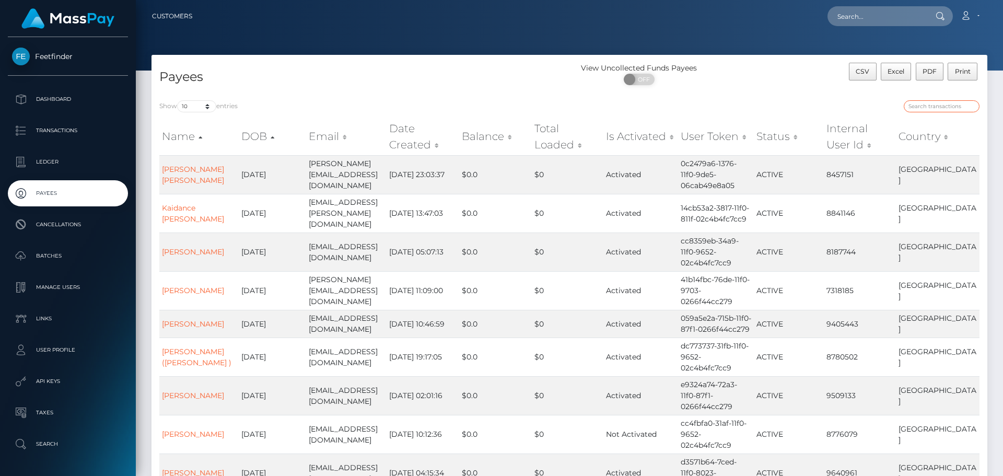
click at [923, 106] on input "search" at bounding box center [942, 106] width 76 height 12
paste input "e05d8a5c-24c8-11f0-8906-06cab49e8a05"
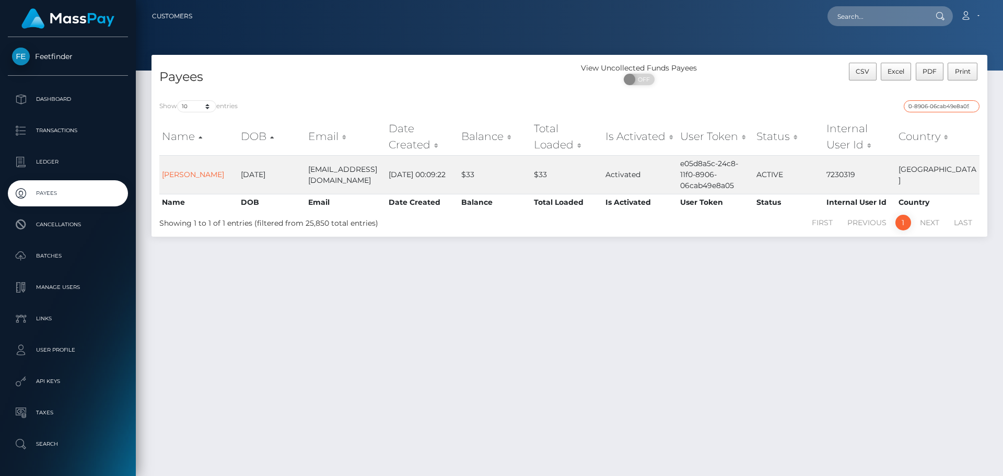
type input "e05d8a5c-24c8-11f0-8906-06cab49e8a05"
click at [185, 170] on link "[PERSON_NAME]" at bounding box center [193, 174] width 62 height 9
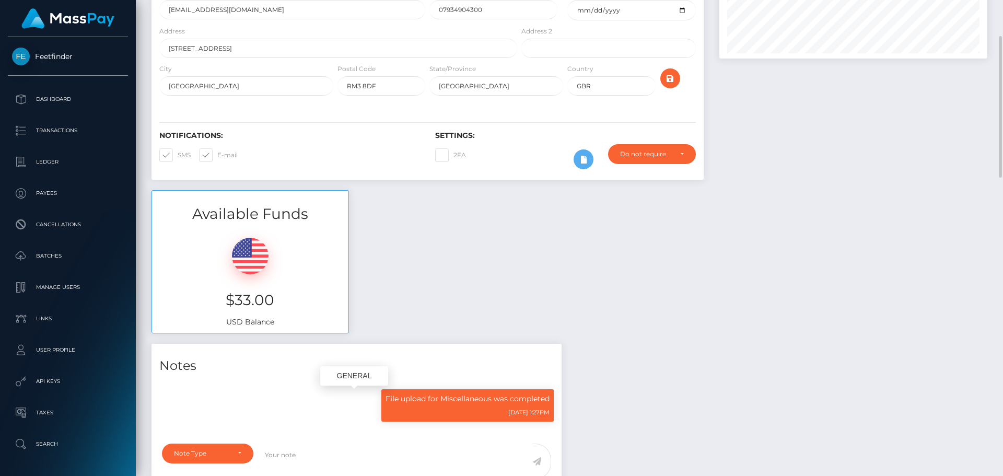
scroll to position [125, 269]
click at [525, 275] on div "Available Funds $33.00 USD Balance" at bounding box center [570, 267] width 852 height 154
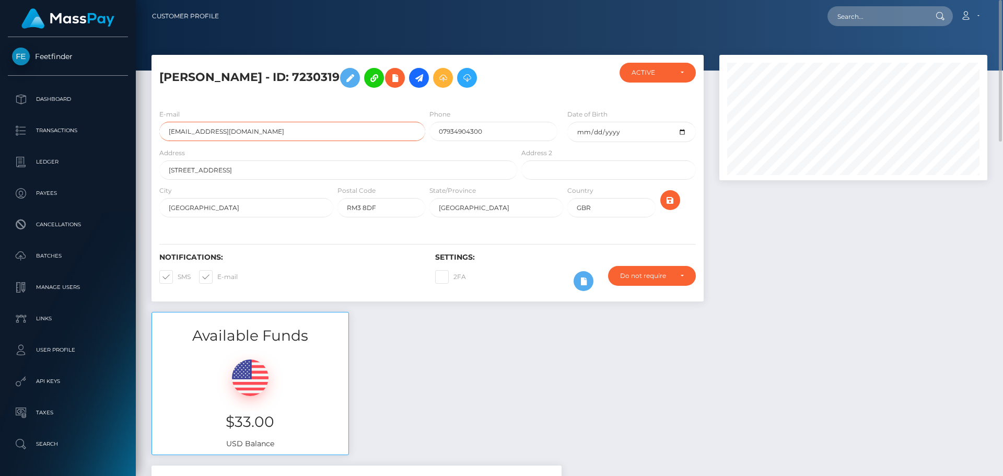
click at [316, 135] on input "[EMAIL_ADDRESS][DOMAIN_NAME]" at bounding box center [292, 131] width 266 height 19
click at [317, 163] on input "12 Ripon House, Dartfields, Romford" at bounding box center [338, 169] width 358 height 19
click at [261, 210] on input "Essex" at bounding box center [246, 207] width 174 height 19
click at [470, 209] on input "Essex" at bounding box center [497, 207] width 134 height 19
click at [604, 212] on input "GBR" at bounding box center [612, 207] width 88 height 19
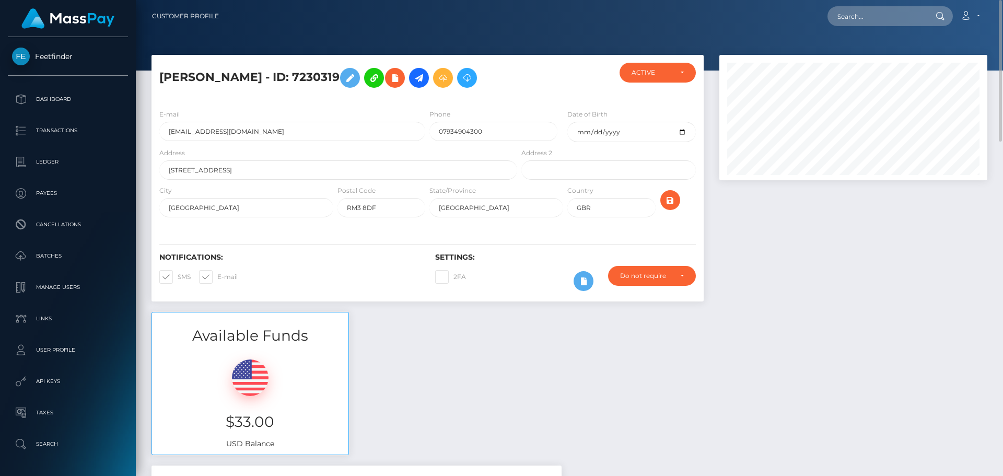
click at [813, 230] on div at bounding box center [854, 183] width 284 height 257
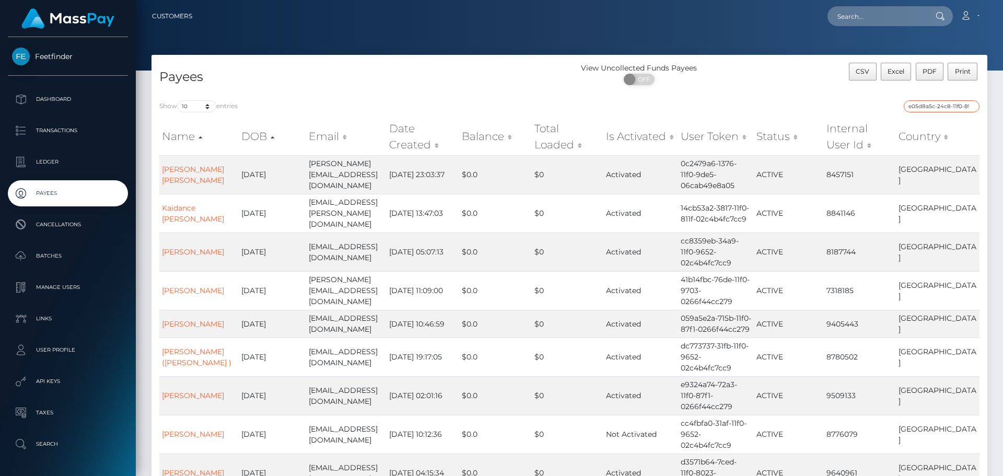
click at [932, 105] on input "e05d8a5c-24c8-11f0-8906-06cab49e8a05" at bounding box center [942, 106] width 76 height 12
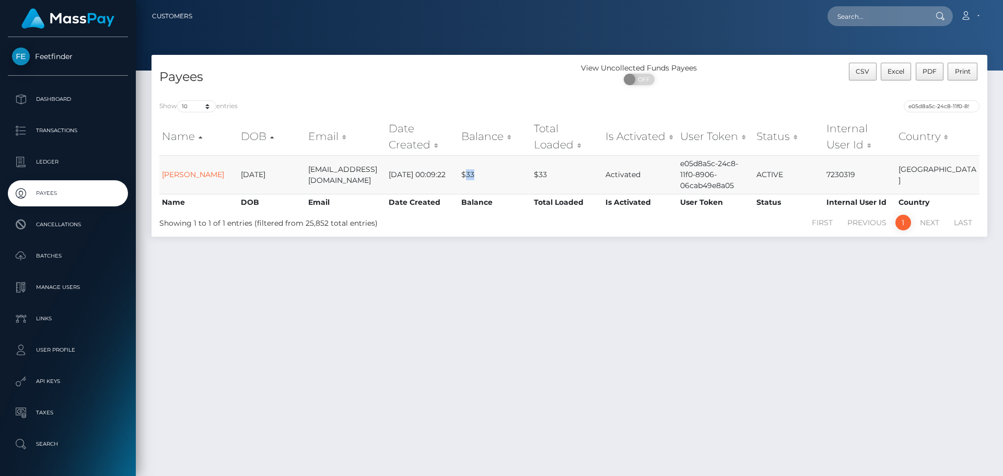
drag, startPoint x: 482, startPoint y: 176, endPoint x: 466, endPoint y: 178, distance: 16.8
click at [466, 178] on td "$33" at bounding box center [495, 174] width 73 height 39
click at [556, 274] on div "Payees View Uncollected Funds Payees ON OFF CSV Excel PDF Print Show 10 25 50 1…" at bounding box center [570, 261] width 868 height 412
click at [542, 287] on div "Payees View Uncollected Funds Payees ON OFF CSV Excel PDF Print Show 10 25 50 1…" at bounding box center [570, 261] width 868 height 412
click at [769, 323] on div "Payees View Uncollected Funds Payees ON OFF CSV Excel PDF Print Show 10 25 50 1…" at bounding box center [570, 261] width 868 height 412
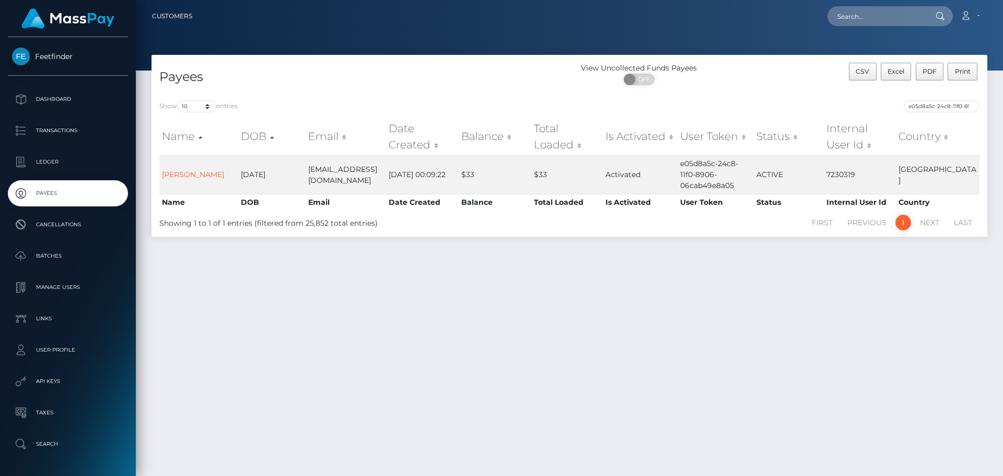
click at [825, 264] on div "Payees View Uncollected Funds Payees ON OFF CSV Excel PDF Print Show 10 25 50 1…" at bounding box center [570, 261] width 868 height 412
click at [851, 342] on div "Payees View Uncollected Funds Payees ON OFF CSV Excel PDF Print Show 10 25 50 1…" at bounding box center [570, 261] width 868 height 412
click at [899, 396] on div "Payees View Uncollected Funds Payees ON OFF CSV Excel PDF Print Show 10 25 50 1…" at bounding box center [570, 261] width 868 height 412
click at [863, 297] on div "Payees View Uncollected Funds Payees ON OFF CSV Excel PDF Print Show 10 25 50 1…" at bounding box center [570, 261] width 868 height 412
